Goal: Transaction & Acquisition: Purchase product/service

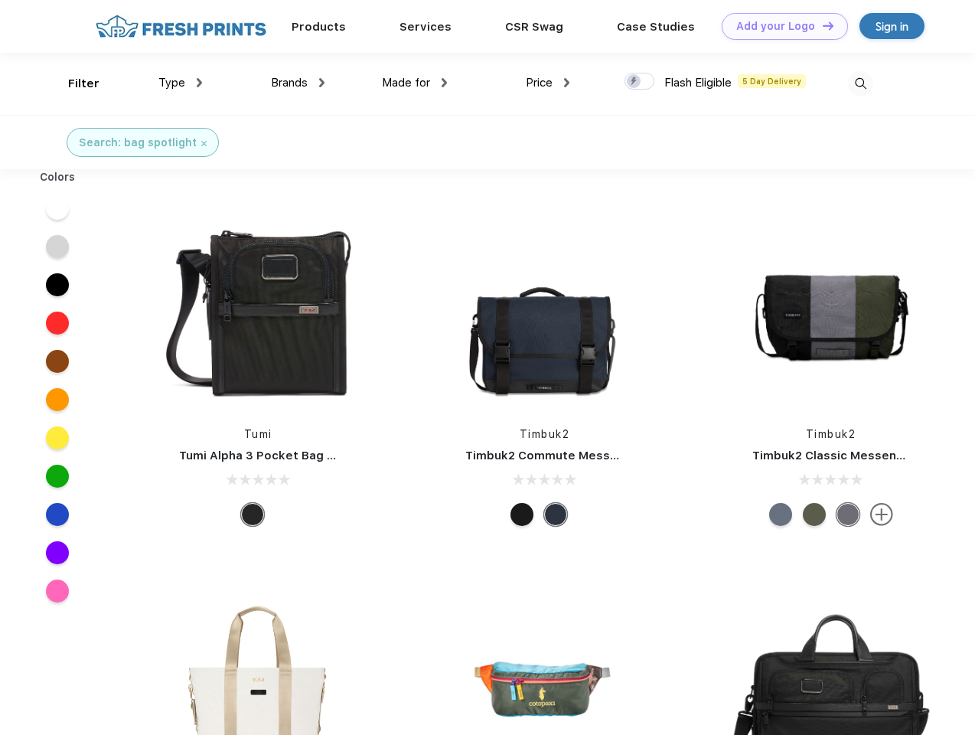
click at [779, 26] on link "Add your Logo Design Tool" at bounding box center [785, 26] width 126 height 27
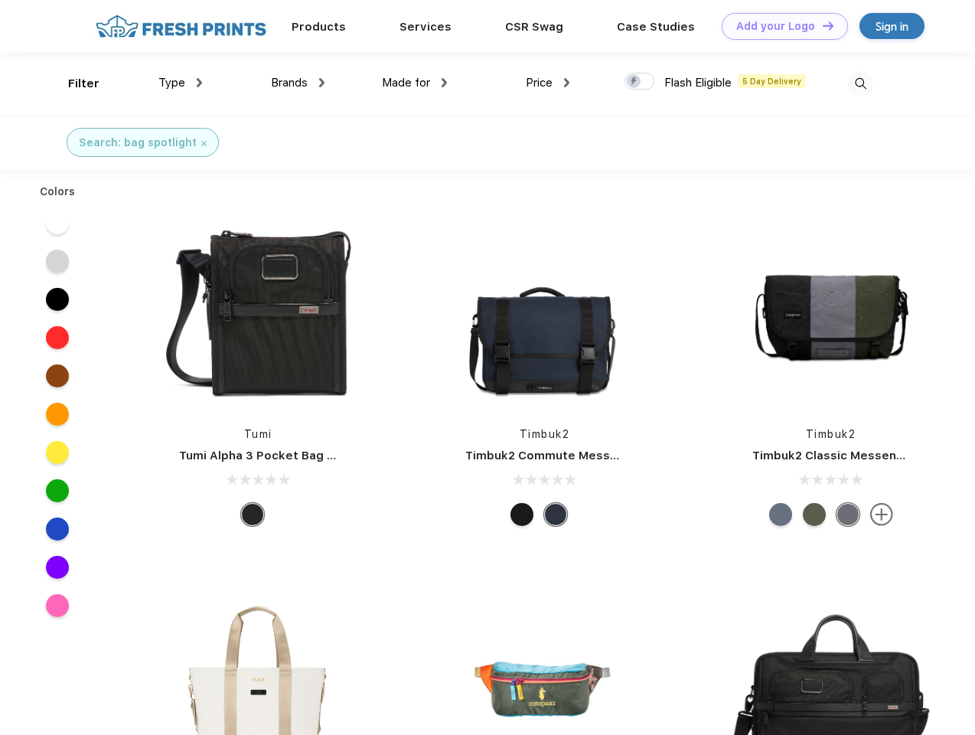
click at [0, 0] on div "Design Tool" at bounding box center [0, 0] width 0 height 0
click at [821, 25] on link "Add your Logo Design Tool" at bounding box center [785, 26] width 126 height 27
click at [73, 83] on div "Filter" at bounding box center [83, 84] width 31 height 18
click at [181, 83] on span "Type" at bounding box center [171, 83] width 27 height 14
click at [298, 83] on span "Brands" at bounding box center [289, 83] width 37 height 14
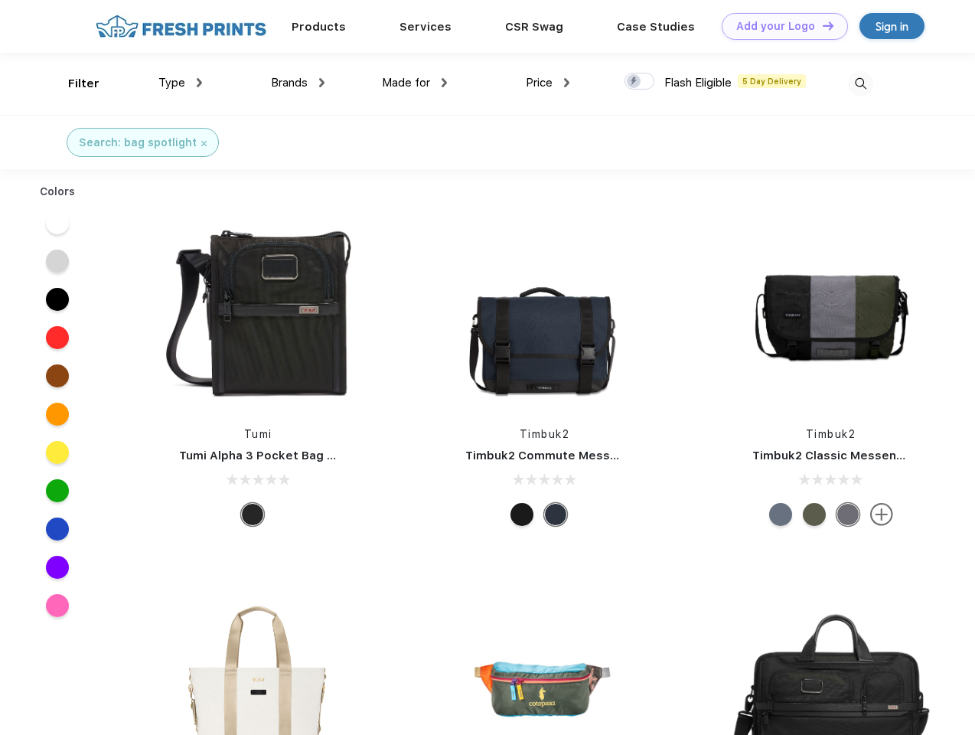
click at [415, 83] on span "Made for" at bounding box center [406, 83] width 48 height 14
click at [548, 83] on span "Price" at bounding box center [539, 83] width 27 height 14
click at [640, 82] on div at bounding box center [640, 81] width 30 height 17
click at [635, 82] on input "checkbox" at bounding box center [630, 77] width 10 height 10
click at [860, 83] on img at bounding box center [860, 83] width 25 height 25
